Goal: Information Seeking & Learning: Learn about a topic

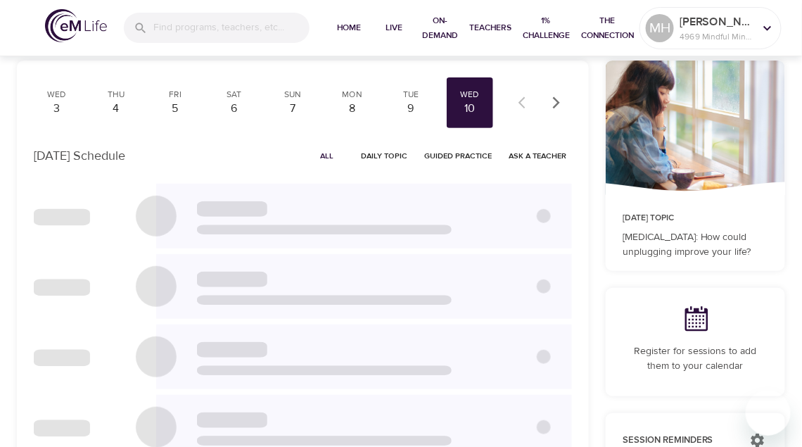
scroll to position [94, 0]
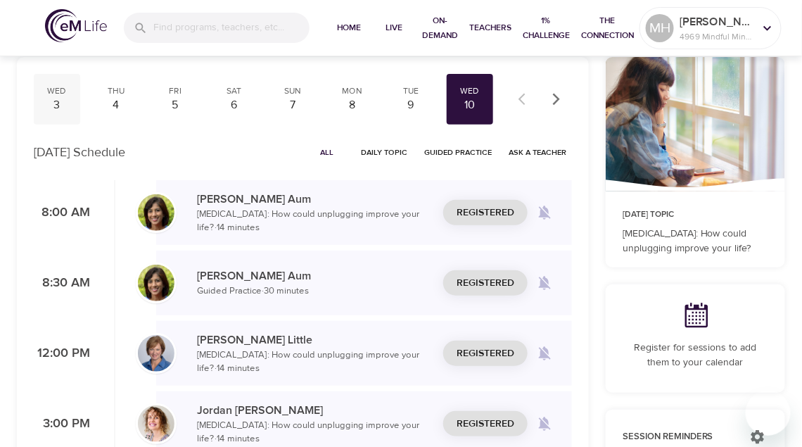
click at [63, 105] on div "3" at bounding box center [56, 105] width 35 height 16
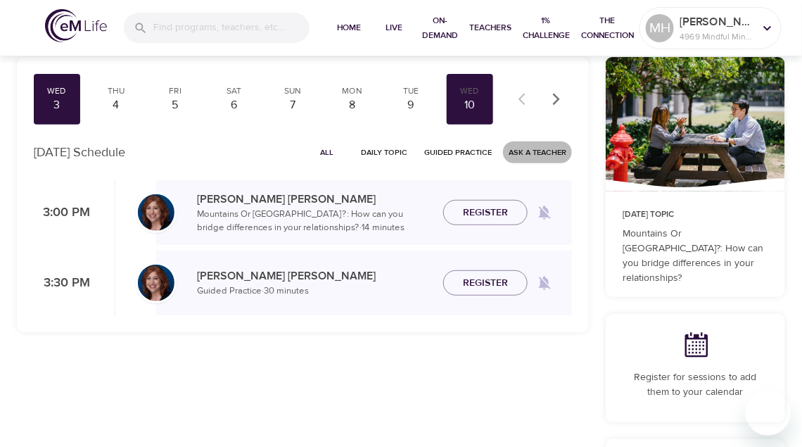
click at [516, 156] on span "Ask a Teacher" at bounding box center [538, 152] width 58 height 13
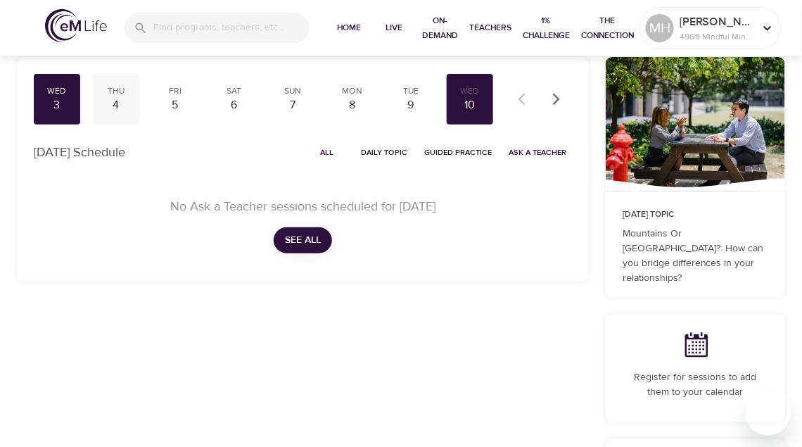
click at [120, 98] on div "4" at bounding box center [116, 105] width 35 height 16
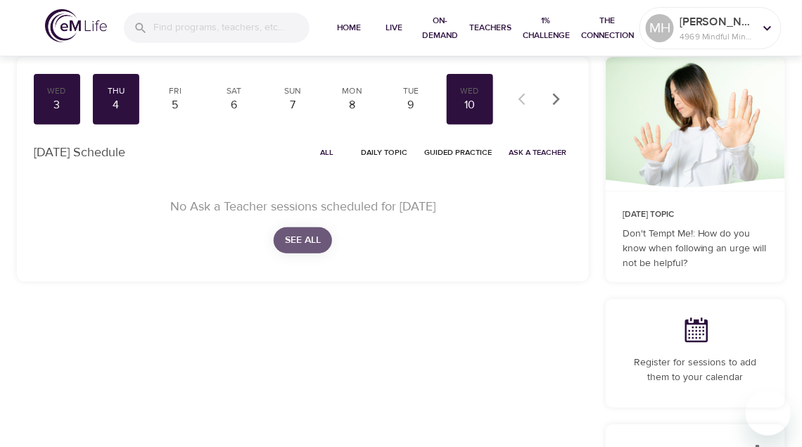
click at [324, 236] on button "See All" at bounding box center [303, 240] width 58 height 26
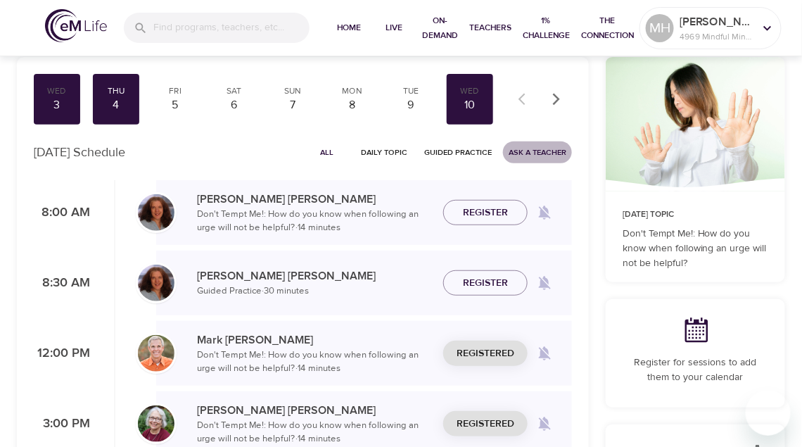
click at [521, 153] on span "Ask a Teacher" at bounding box center [538, 152] width 58 height 13
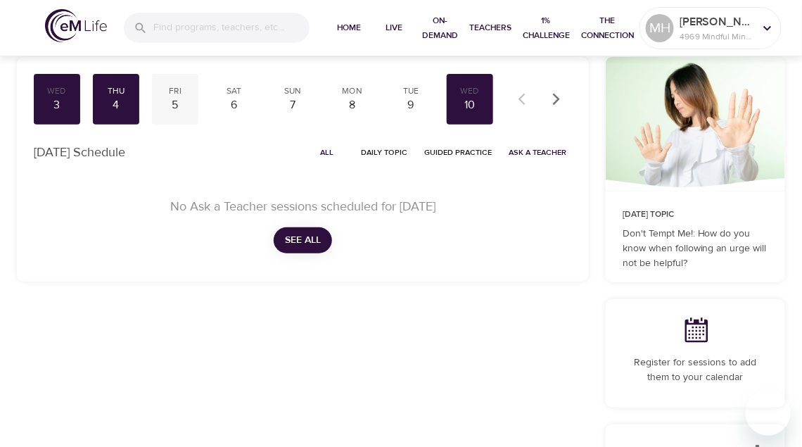
click at [187, 99] on div "Fri 5" at bounding box center [175, 99] width 46 height 51
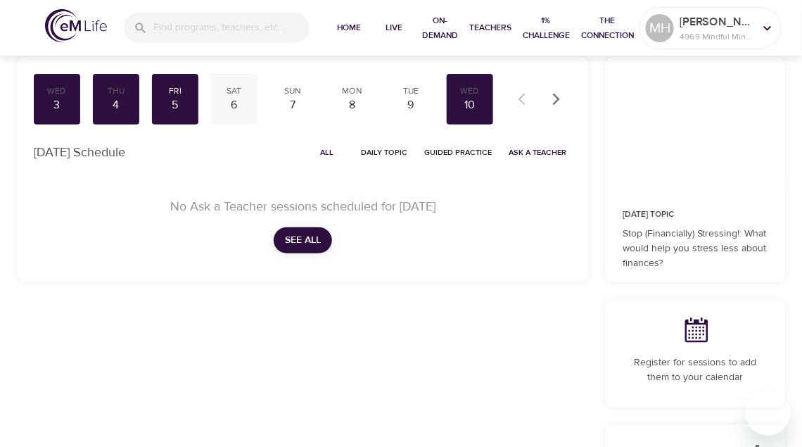
click at [241, 101] on div "6" at bounding box center [234, 105] width 35 height 16
click at [279, 110] on div "7" at bounding box center [293, 105] width 35 height 16
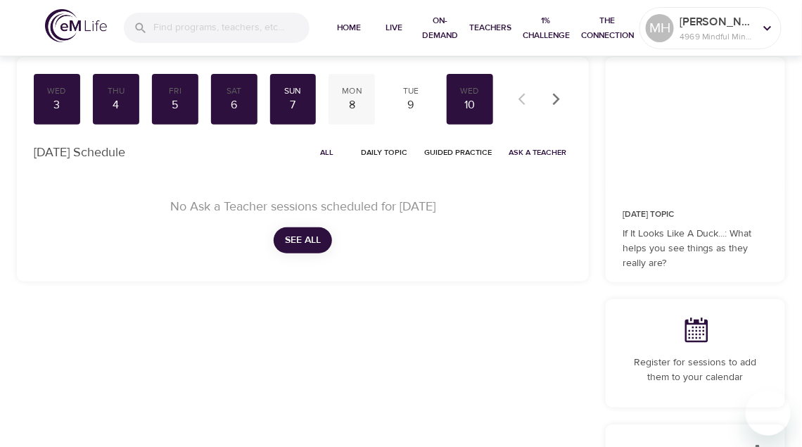
click at [339, 112] on div "8" at bounding box center [351, 105] width 35 height 16
click at [408, 106] on div "9" at bounding box center [410, 105] width 35 height 16
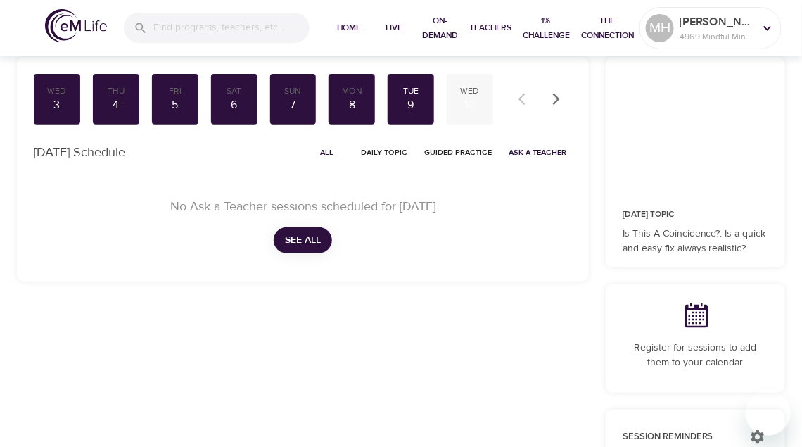
click at [467, 102] on div "10" at bounding box center [470, 105] width 35 height 16
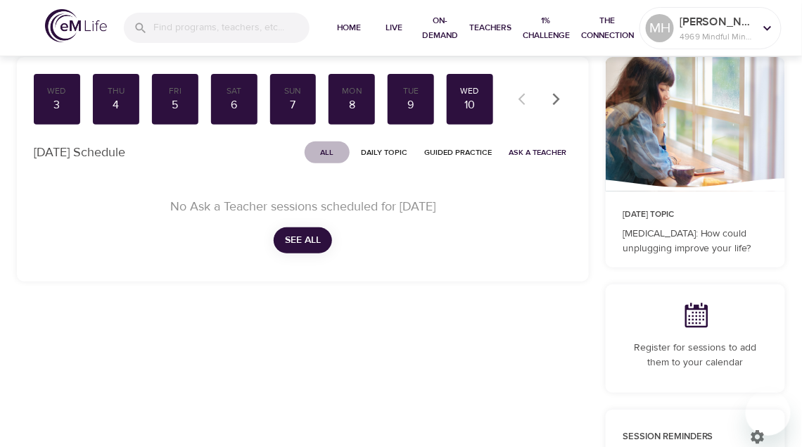
click at [341, 151] on span "All" at bounding box center [327, 152] width 34 height 13
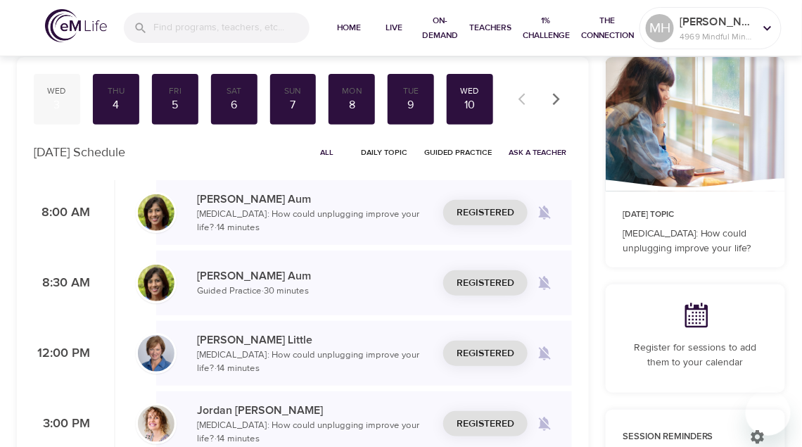
click at [63, 109] on div "3" at bounding box center [56, 105] width 35 height 16
